Goal: Information Seeking & Learning: Learn about a topic

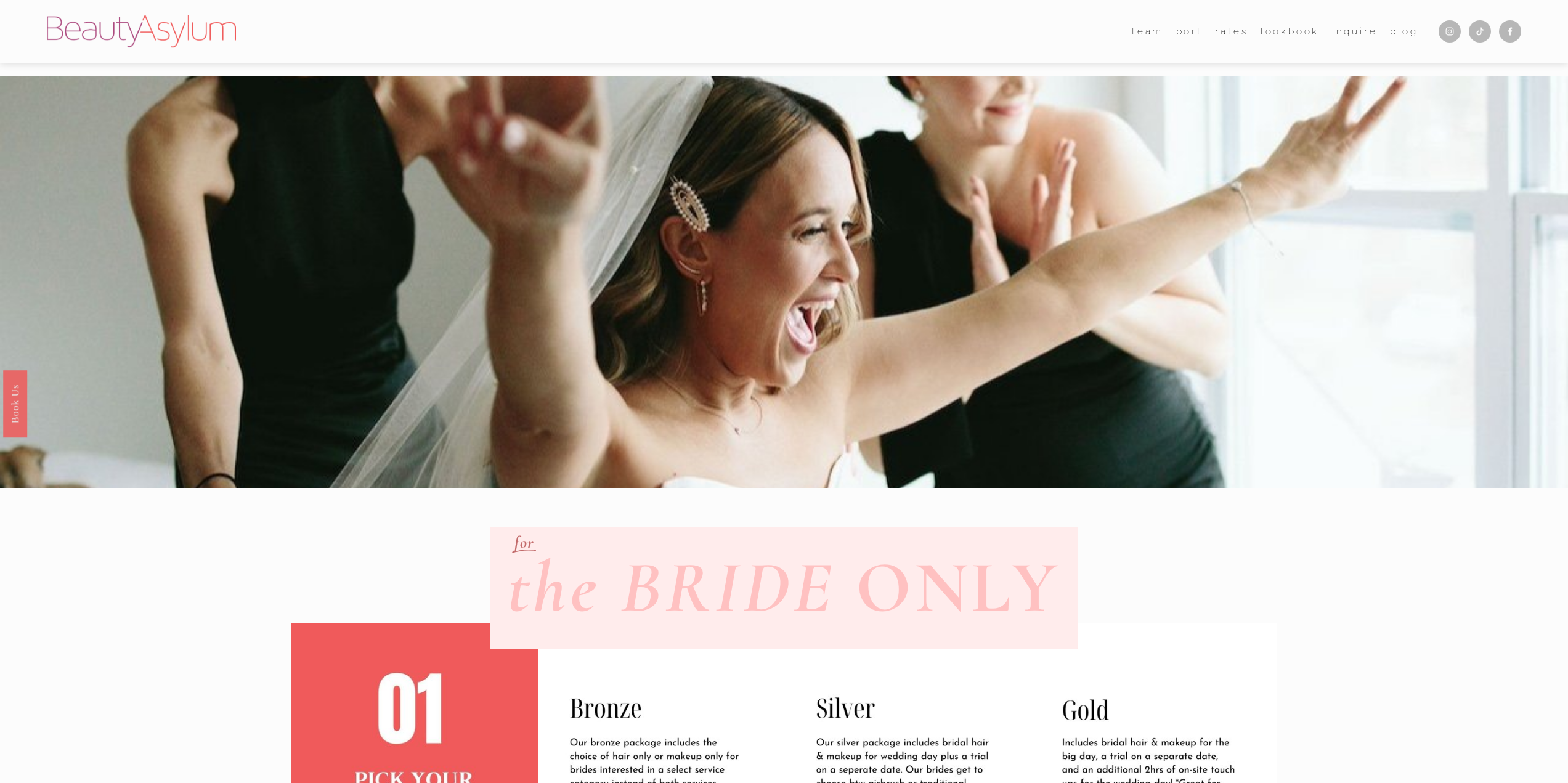
click at [1284, 32] on link "Lookbook" at bounding box center [1289, 31] width 59 height 19
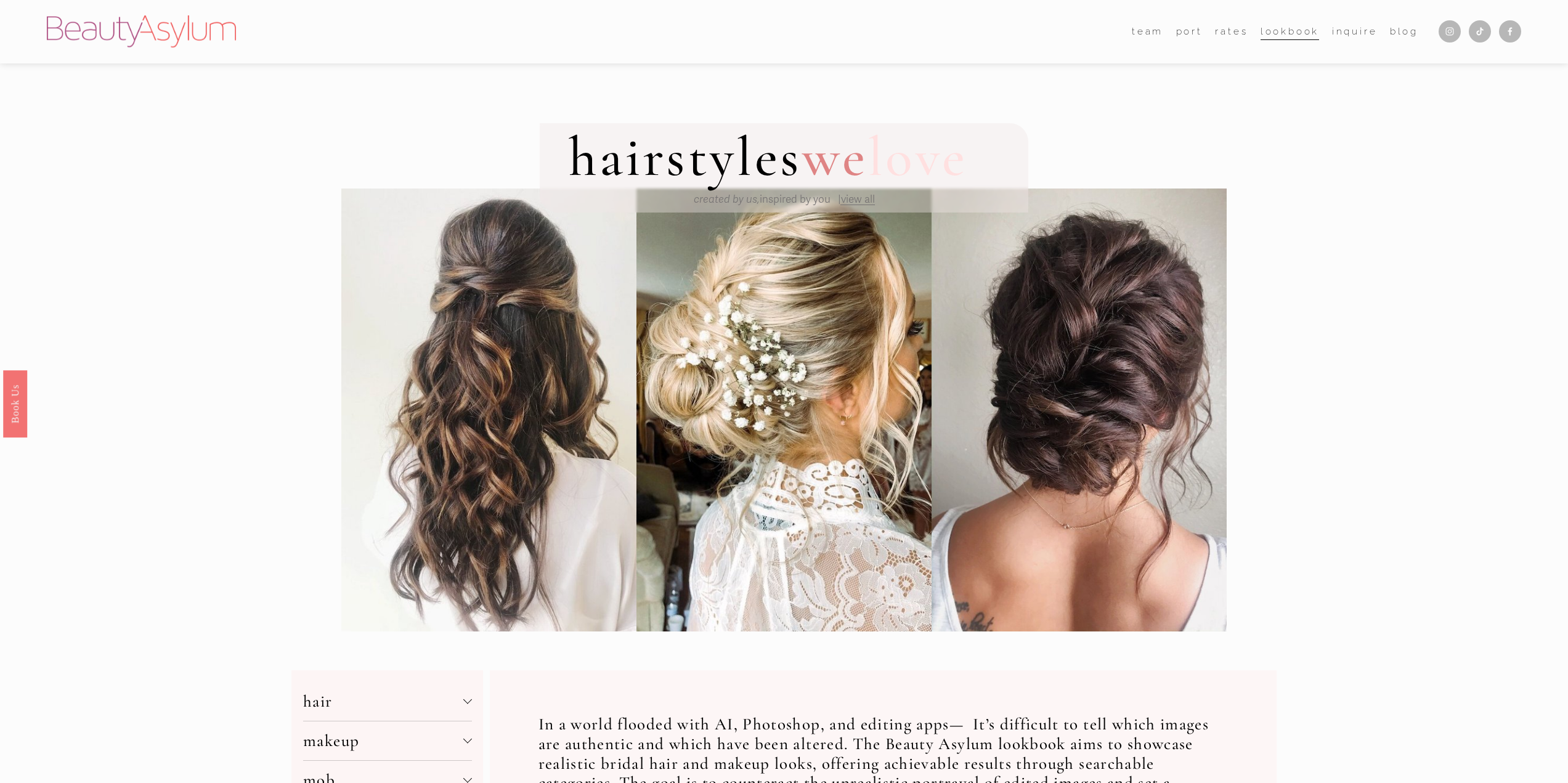
click at [1232, 32] on link "Rates" at bounding box center [1231, 31] width 33 height 19
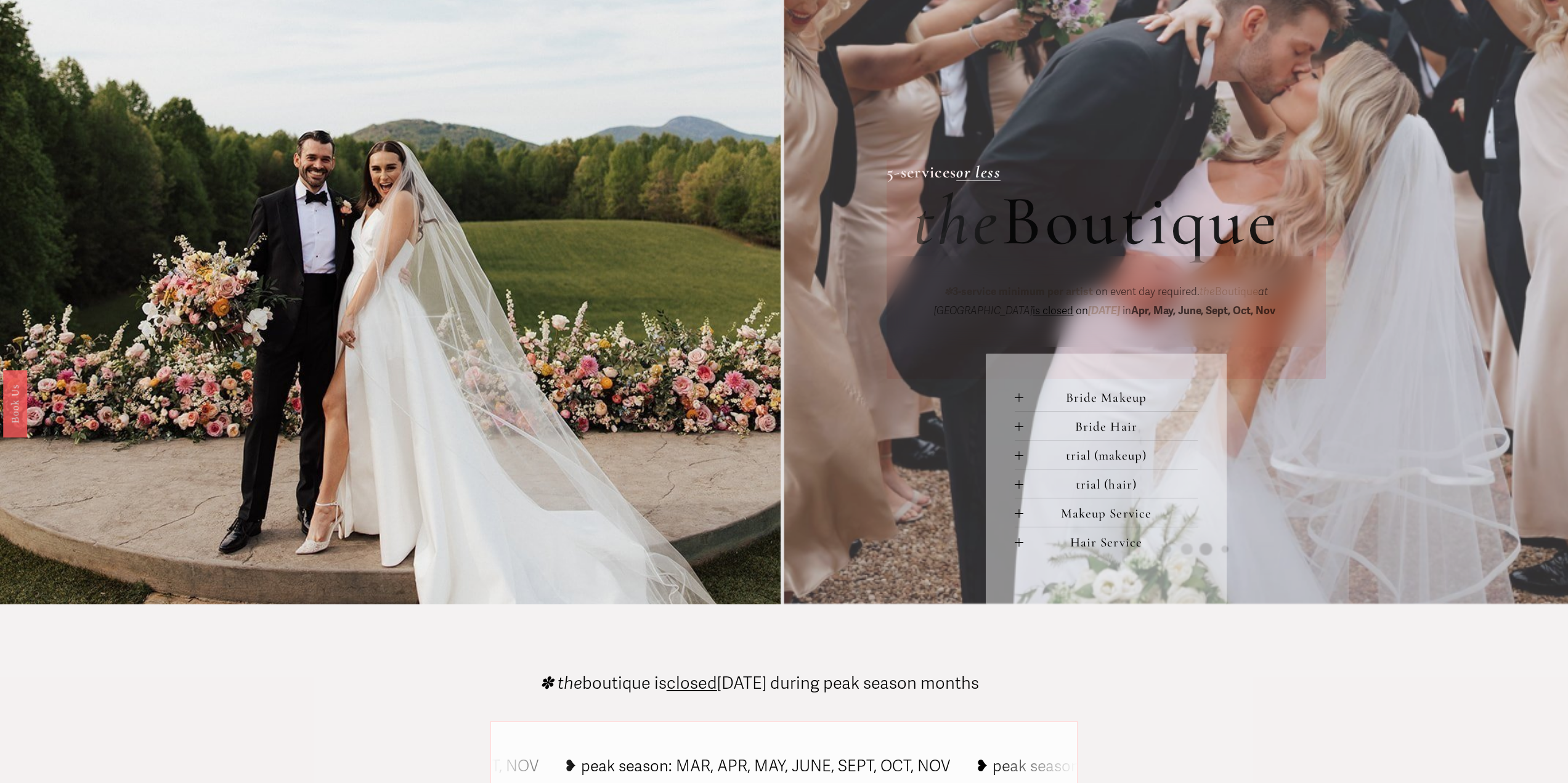
scroll to position [616, 0]
